Goal: Task Accomplishment & Management: Use online tool/utility

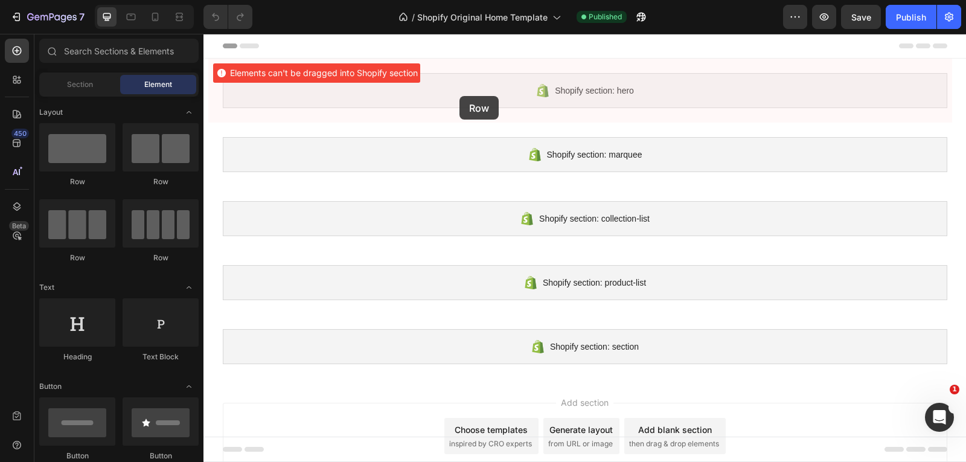
drag, startPoint x: 265, startPoint y: 194, endPoint x: 460, endPoint y: 96, distance: 217.7
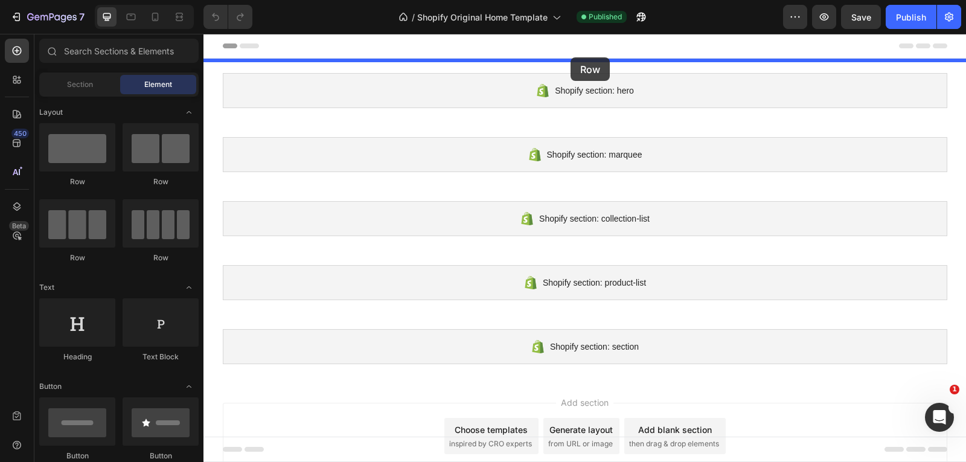
drag, startPoint x: 292, startPoint y: 205, endPoint x: 571, endPoint y: 58, distance: 315.3
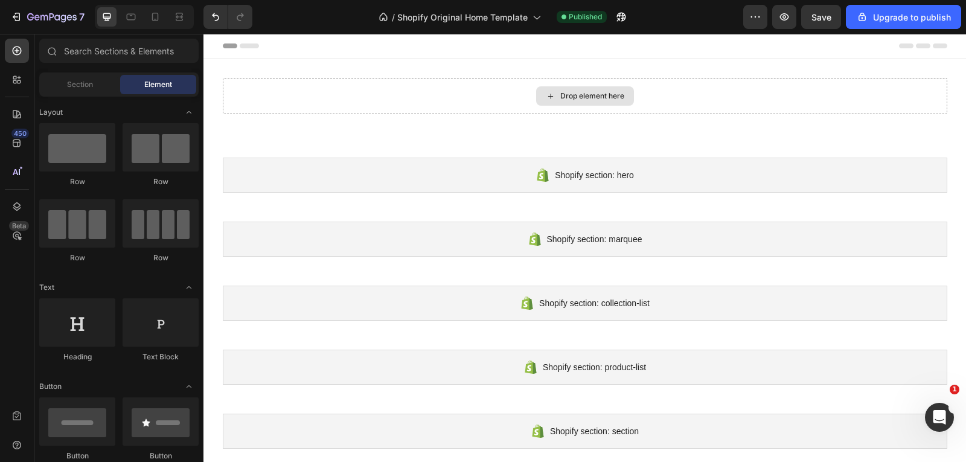
click at [540, 98] on div "Drop element here" at bounding box center [585, 95] width 98 height 19
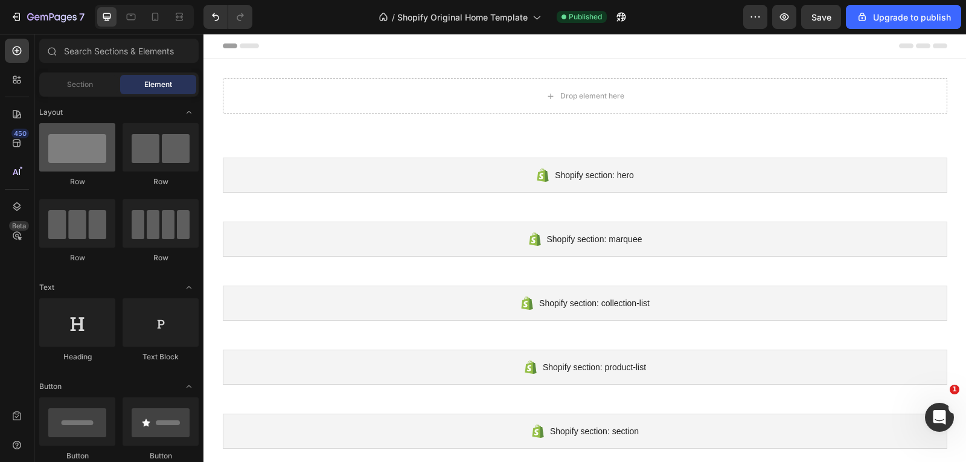
click at [94, 155] on div at bounding box center [77, 147] width 76 height 48
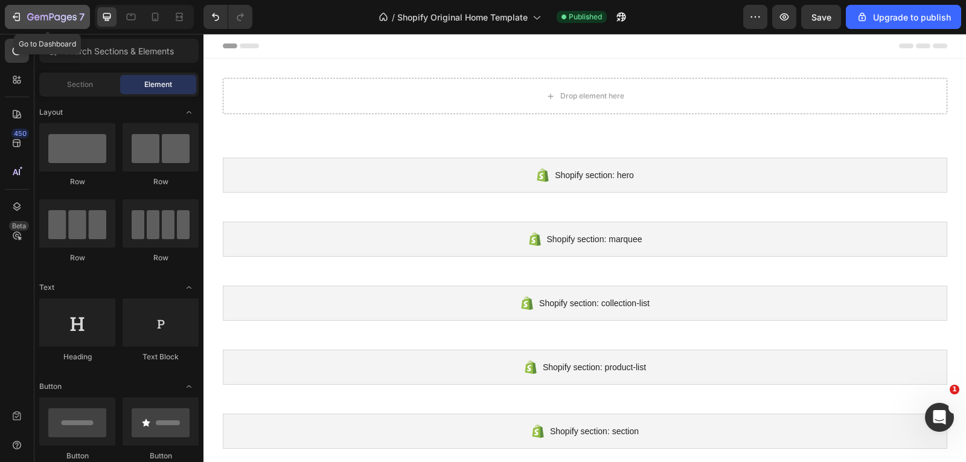
click at [27, 16] on icon "button" at bounding box center [52, 18] width 50 height 10
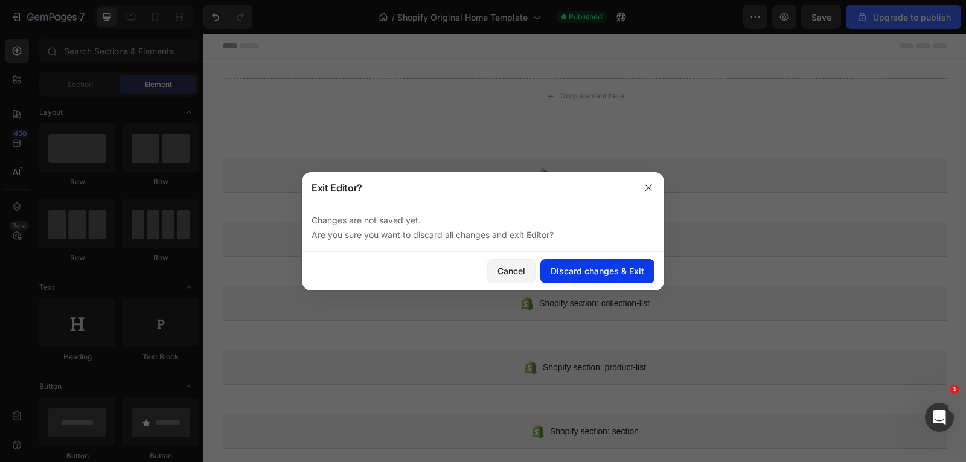
click at [565, 265] on div "Discard changes & Exit" at bounding box center [598, 271] width 94 height 13
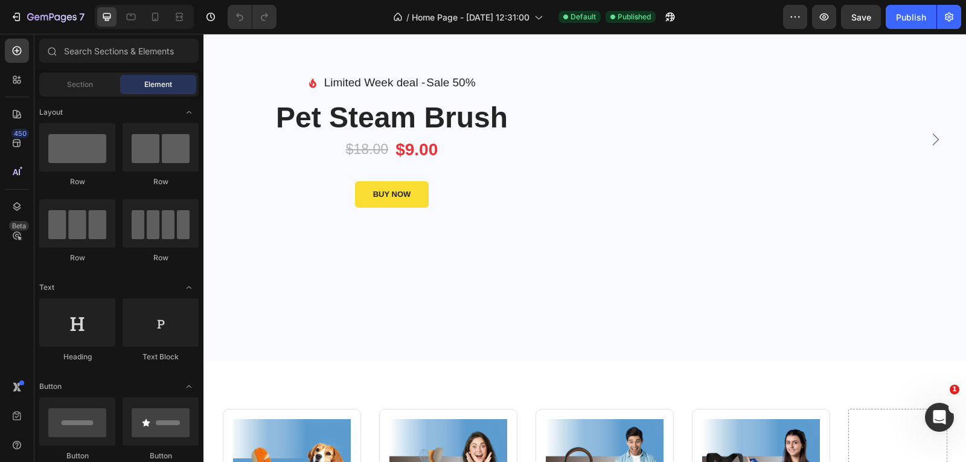
scroll to position [181, 0]
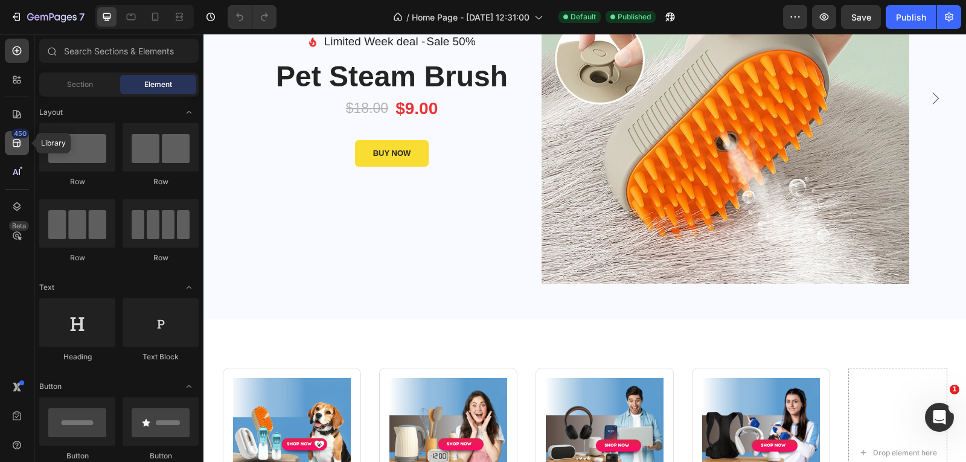
click at [6, 143] on div "450" at bounding box center [17, 143] width 24 height 24
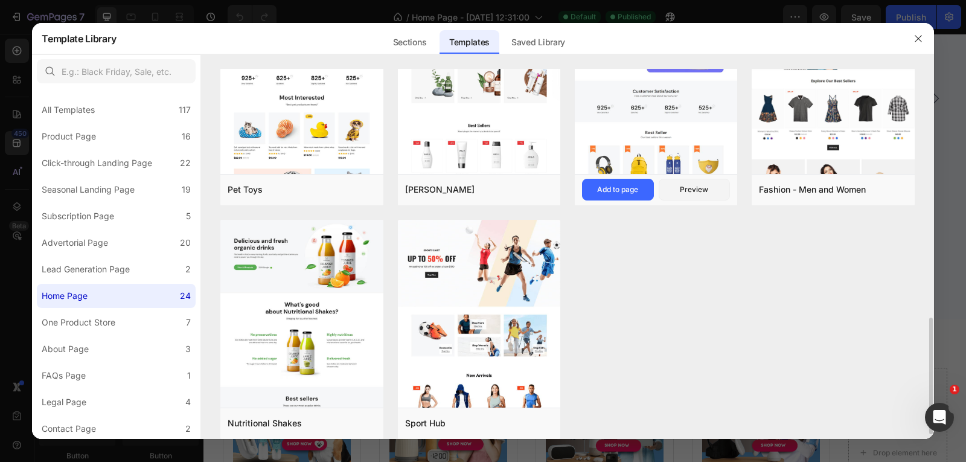
scroll to position [725, 0]
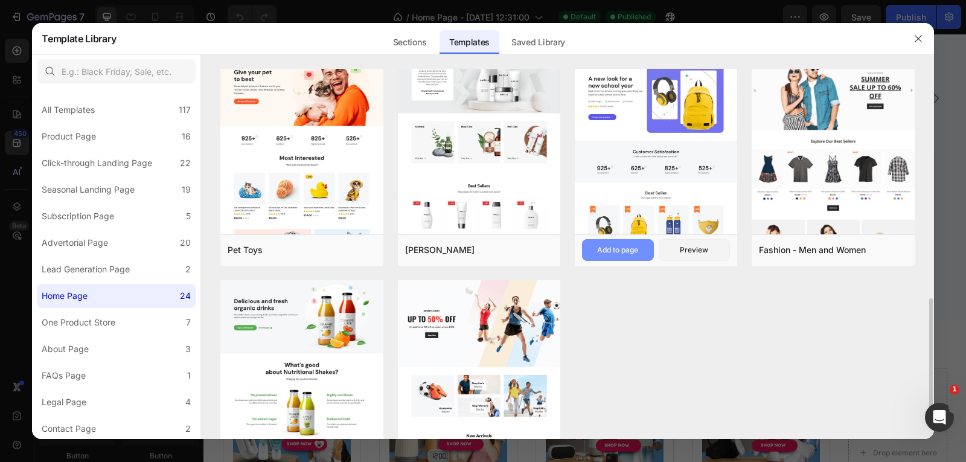
click at [634, 251] on div "Add to page" at bounding box center [617, 250] width 41 height 11
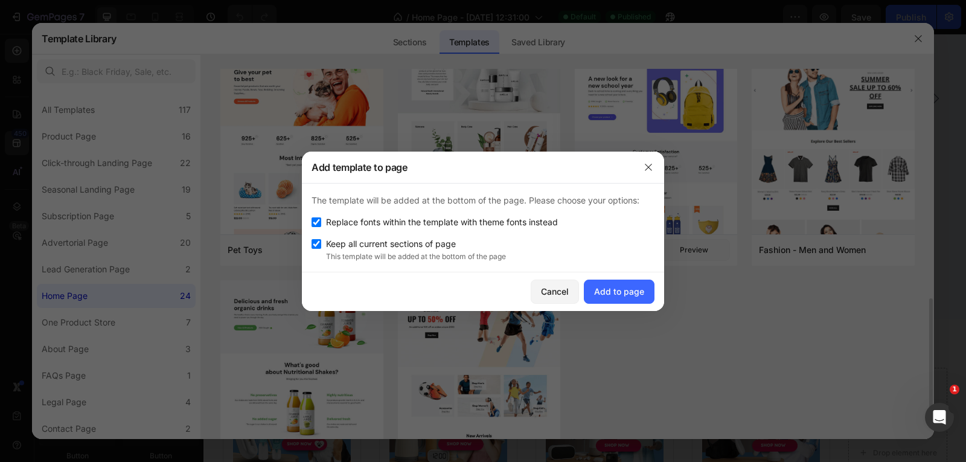
drag, startPoint x: 643, startPoint y: 168, endPoint x: 664, endPoint y: 191, distance: 31.2
click at [645, 168] on button "button" at bounding box center [648, 167] width 19 height 19
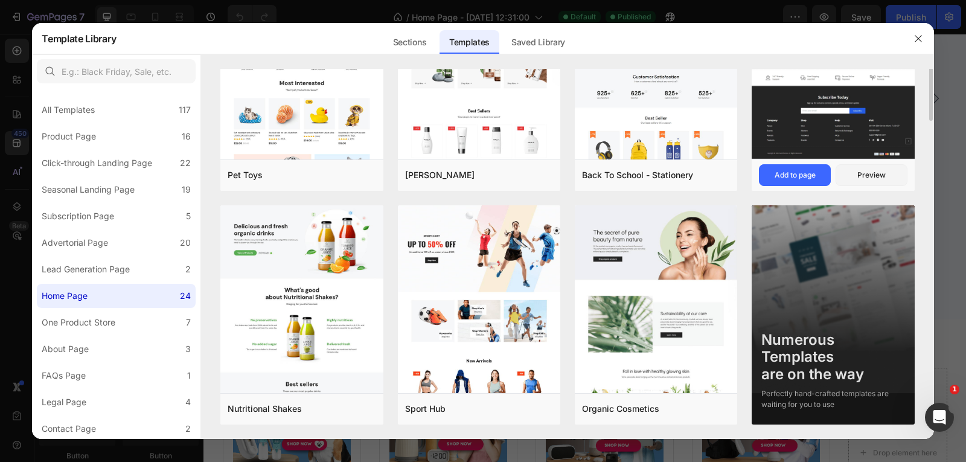
scroll to position [558, 0]
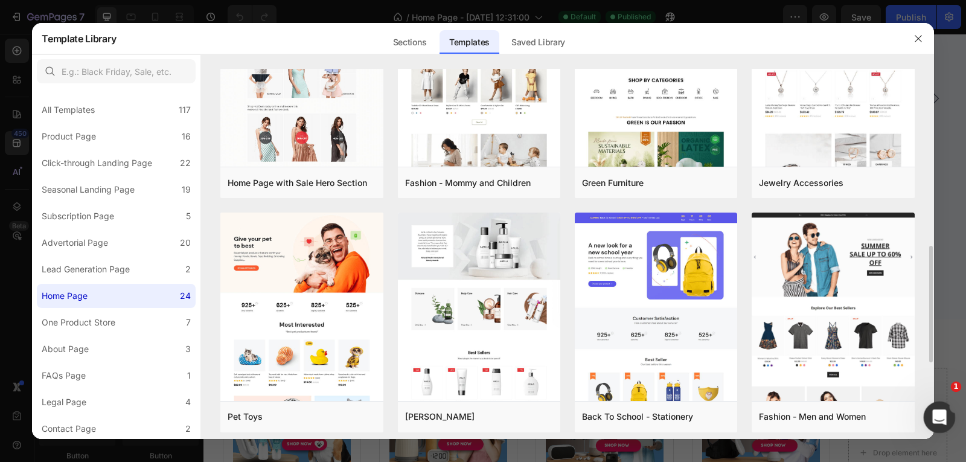
click at [939, 423] on icon "Open Intercom Messenger" at bounding box center [938, 416] width 20 height 20
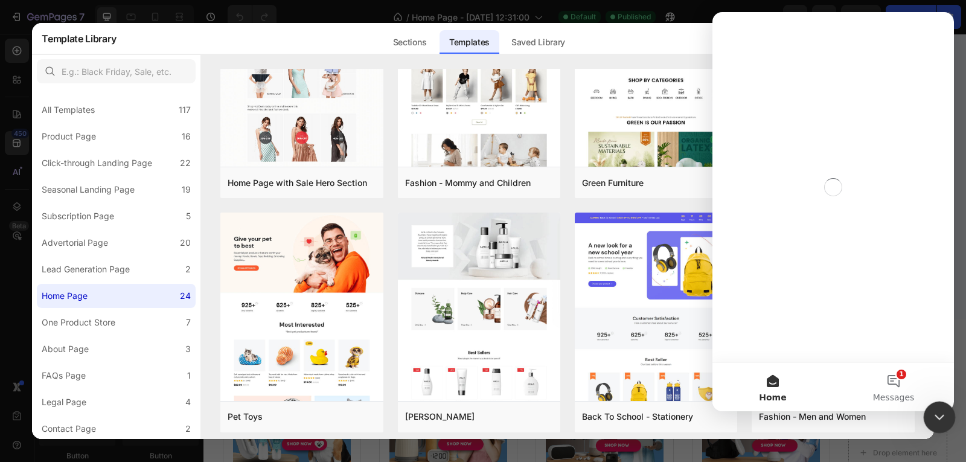
scroll to position [0, 0]
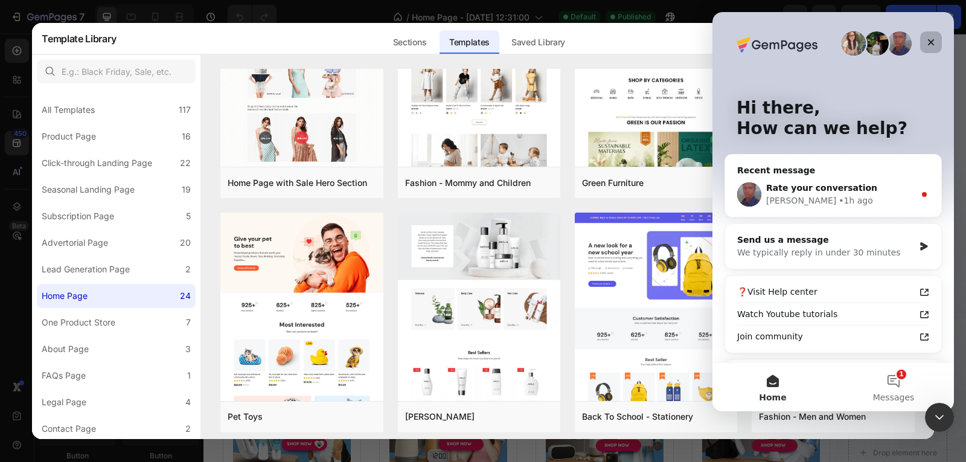
click at [937, 45] on div "Close" at bounding box center [931, 42] width 22 height 22
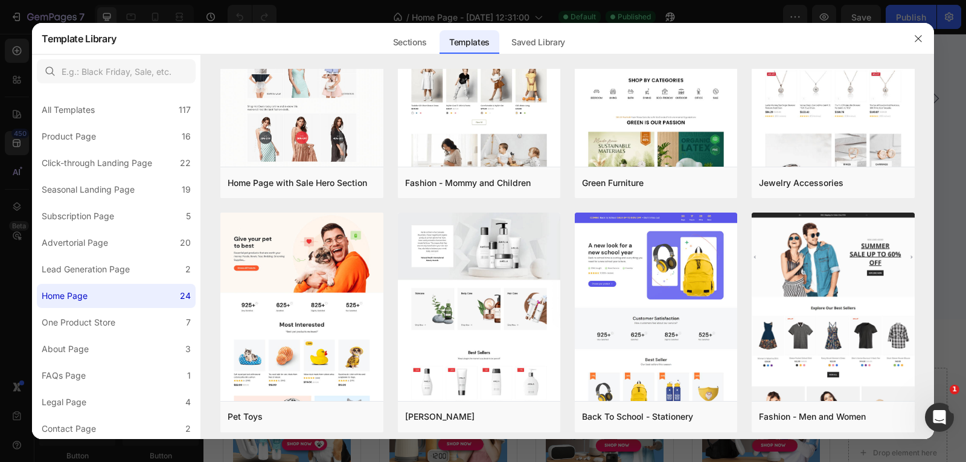
drag, startPoint x: 623, startPoint y: 423, endPoint x: 571, endPoint y: 473, distance: 72.2
